Goal: Use online tool/utility: Utilize a website feature to perform a specific function

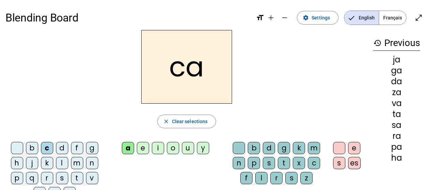
scroll to position [34, 0]
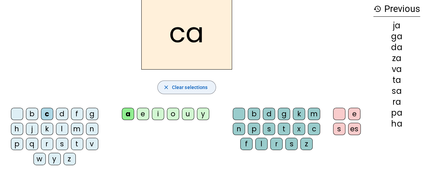
click at [192, 88] on span "Clear selections" at bounding box center [190, 87] width 36 height 8
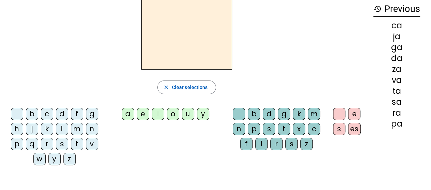
click at [132, 112] on div "a" at bounding box center [128, 114] width 12 height 12
click at [34, 117] on div "b" at bounding box center [32, 114] width 12 height 12
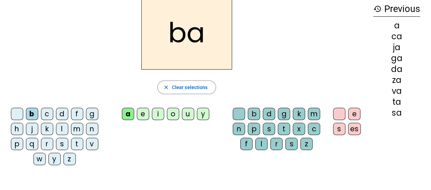
click at [48, 116] on div "c" at bounding box center [47, 114] width 12 height 12
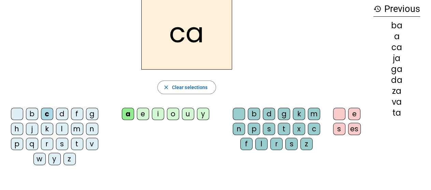
click at [61, 114] on div "d" at bounding box center [62, 114] width 12 height 12
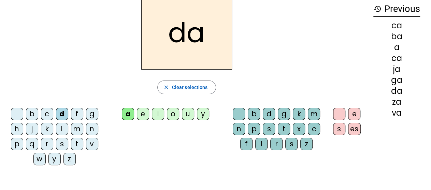
click at [80, 116] on div "f" at bounding box center [77, 114] width 12 height 12
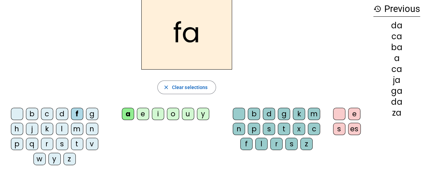
click at [91, 115] on div "g" at bounding box center [92, 114] width 12 height 12
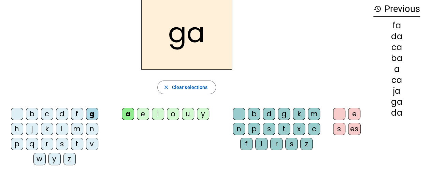
click at [18, 128] on div "h" at bounding box center [17, 129] width 12 height 12
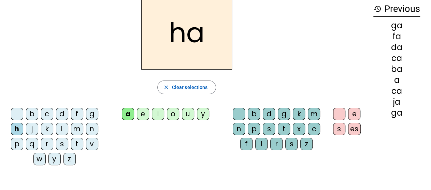
click at [61, 130] on div "l" at bounding box center [62, 129] width 12 height 12
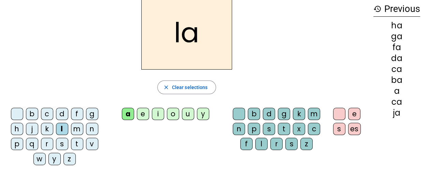
click at [76, 127] on div "m" at bounding box center [77, 129] width 12 height 12
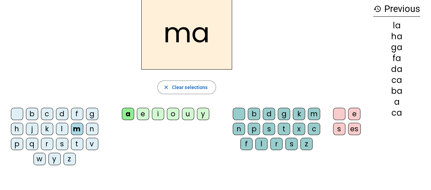
click at [91, 126] on div "n" at bounding box center [92, 129] width 12 height 12
click at [91, 125] on div "n" at bounding box center [92, 129] width 12 height 12
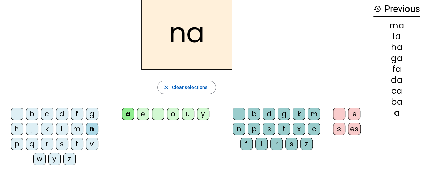
click at [88, 145] on div "v" at bounding box center [92, 144] width 12 height 12
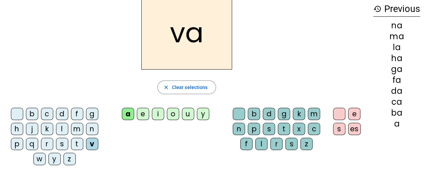
click at [74, 142] on div "t" at bounding box center [77, 144] width 12 height 12
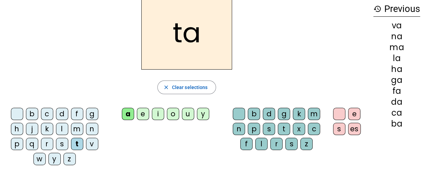
click at [64, 142] on div "s" at bounding box center [62, 144] width 12 height 12
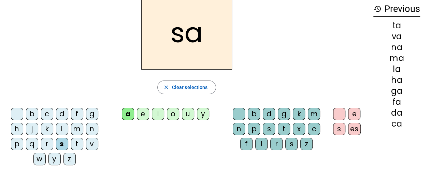
click at [71, 158] on div "z" at bounding box center [69, 159] width 12 height 12
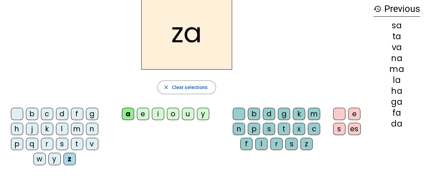
click at [47, 143] on div "r" at bounding box center [47, 144] width 12 height 12
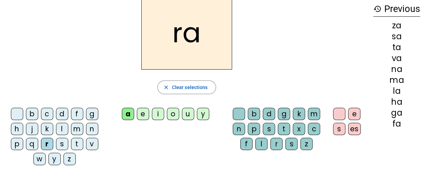
click at [39, 155] on div "w" at bounding box center [39, 159] width 12 height 12
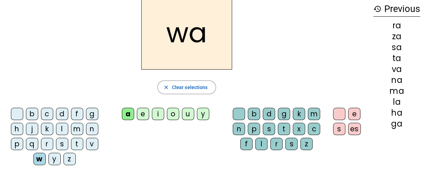
click at [16, 142] on div "p" at bounding box center [17, 144] width 12 height 12
